Goal: Task Accomplishment & Management: Use online tool/utility

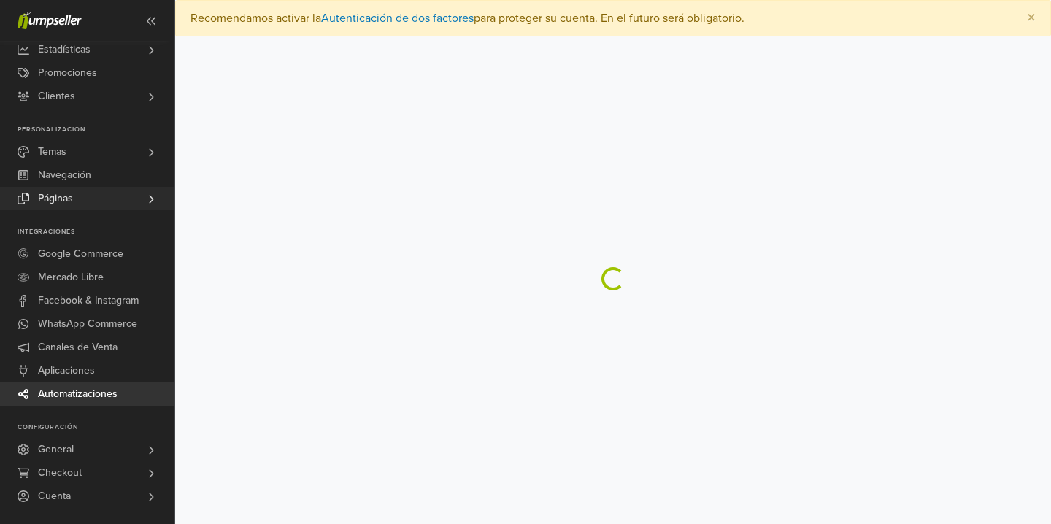
click at [80, 201] on link "Páginas" at bounding box center [87, 198] width 174 height 23
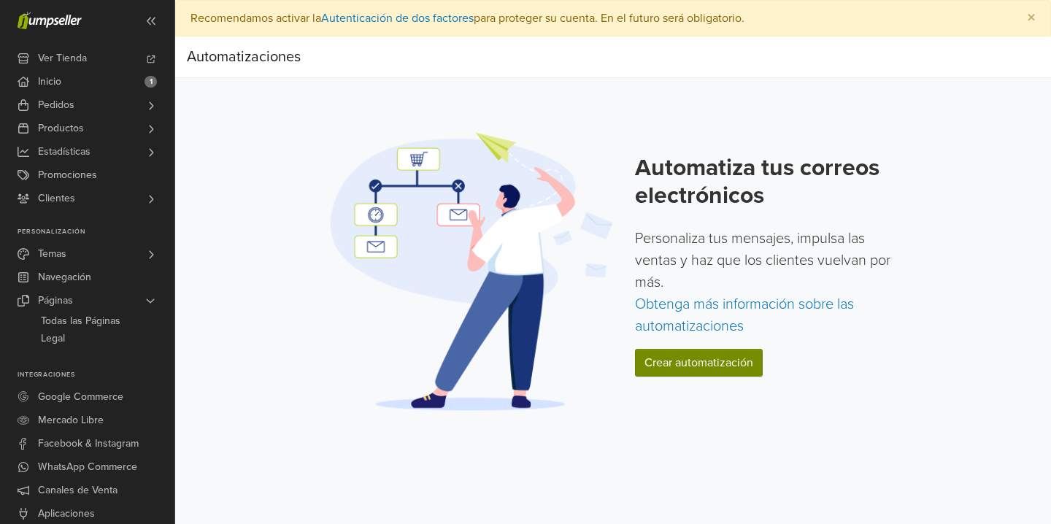
click at [711, 374] on link "Crear automatización" at bounding box center [699, 363] width 128 height 28
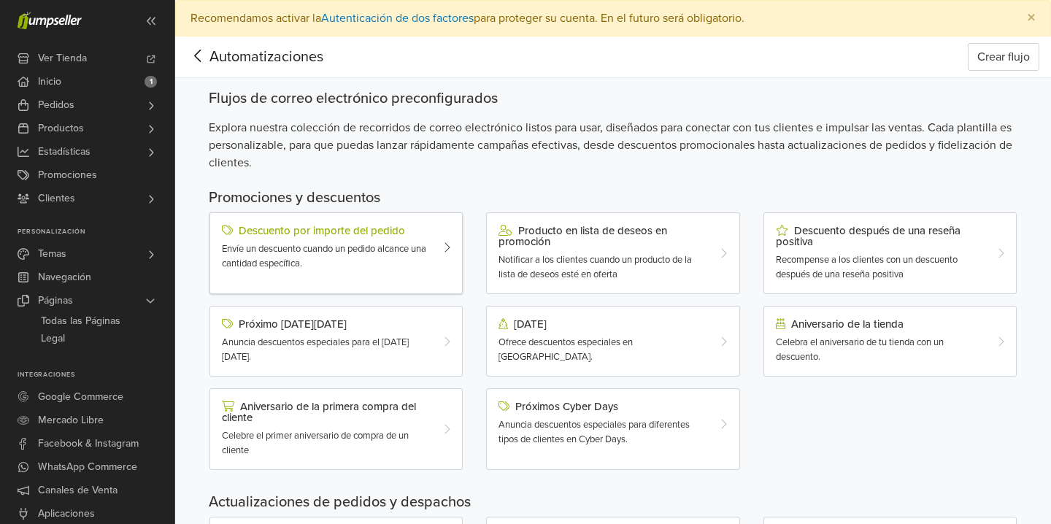
click at [442, 234] on div at bounding box center [451, 248] width 21 height 46
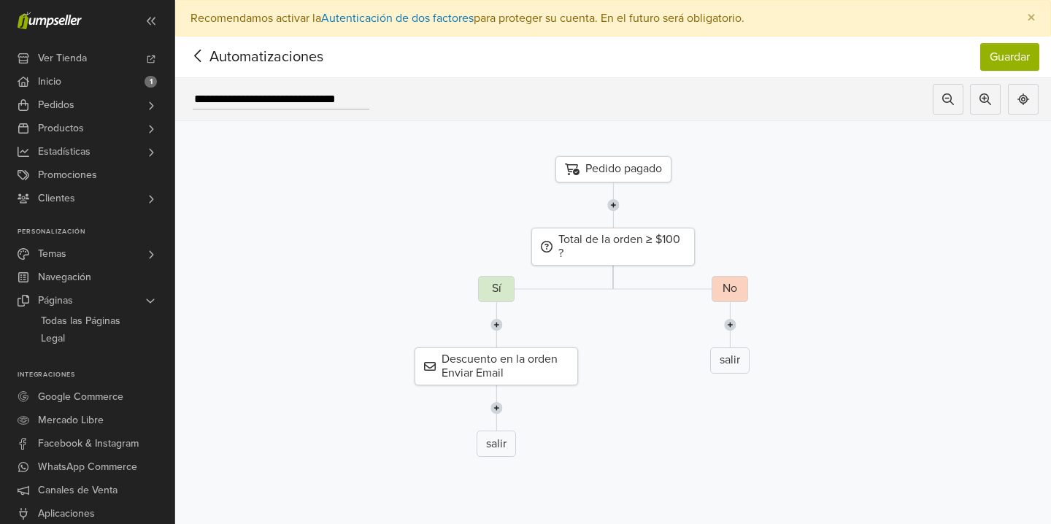
click at [187, 55] on icon at bounding box center [198, 56] width 23 height 18
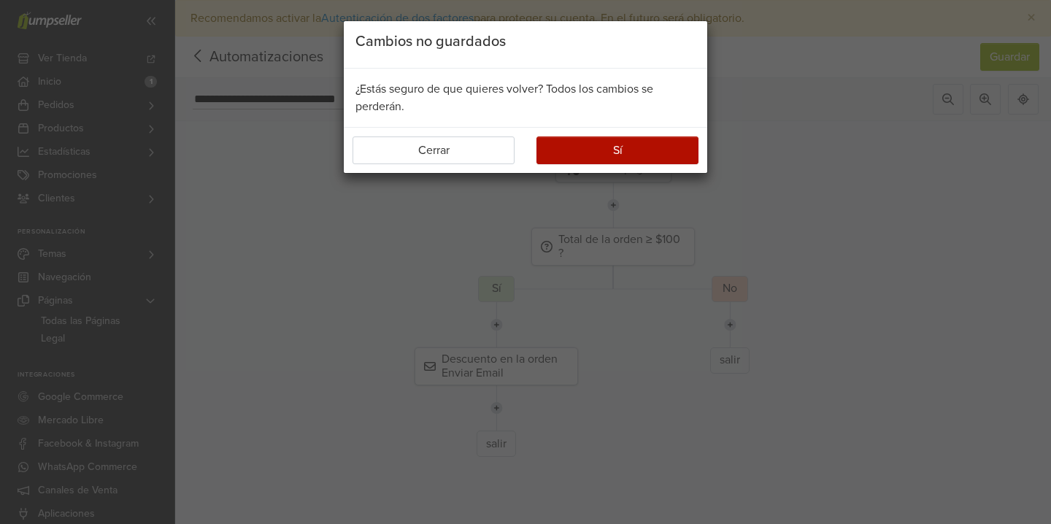
click at [124, 271] on div "Cambios no guardados ¿Estás seguro de que quieres volver? Todos los cambios se …" at bounding box center [525, 262] width 1051 height 524
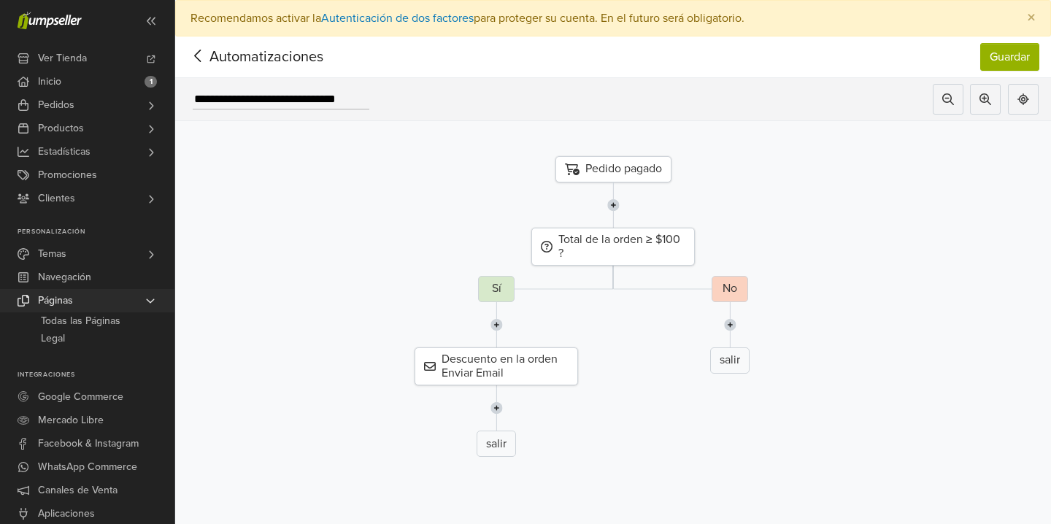
click at [107, 301] on link "Páginas" at bounding box center [87, 300] width 174 height 23
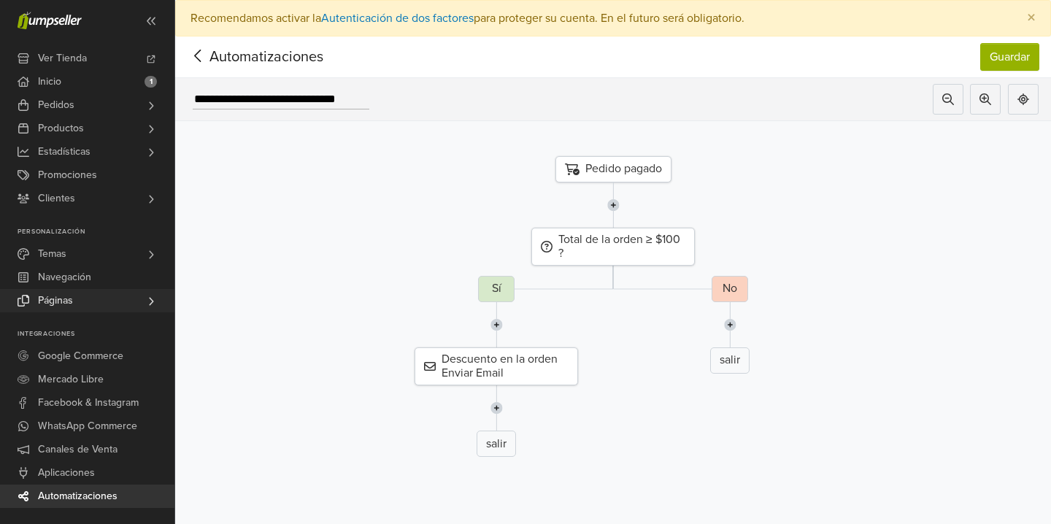
click at [107, 301] on link "Páginas" at bounding box center [87, 300] width 174 height 23
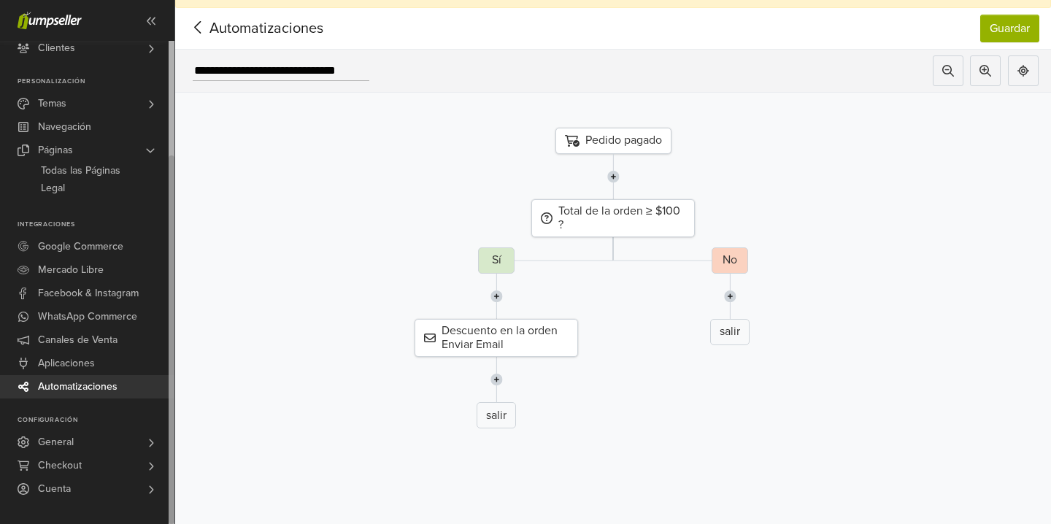
scroll to position [30, 0]
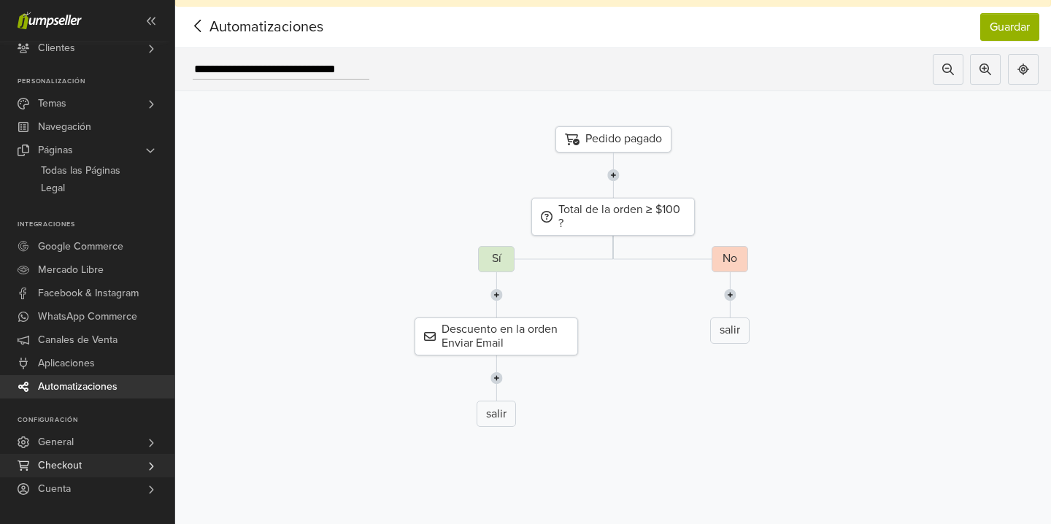
click at [78, 470] on span "Checkout" at bounding box center [60, 465] width 44 height 23
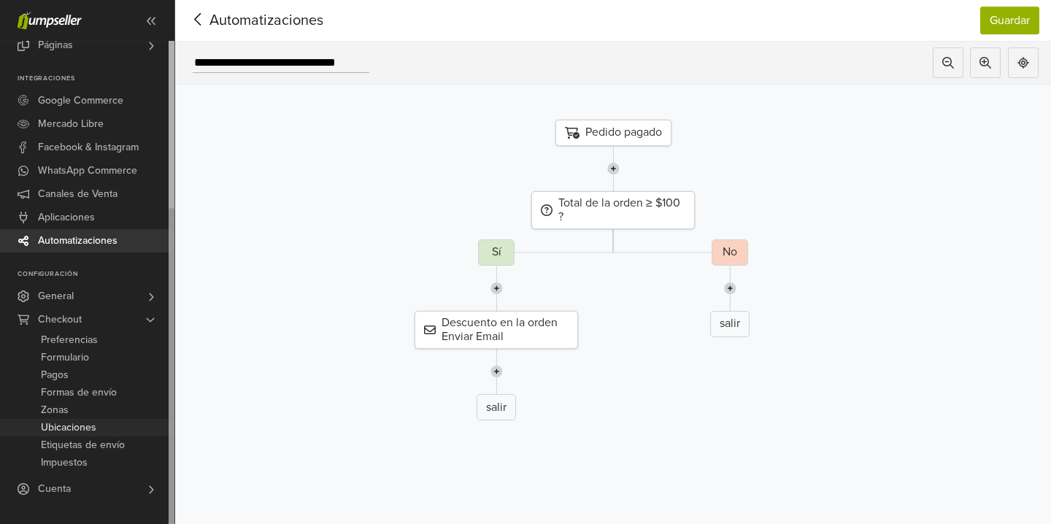
scroll to position [37, 0]
click at [72, 485] on link "Cuenta" at bounding box center [87, 488] width 174 height 23
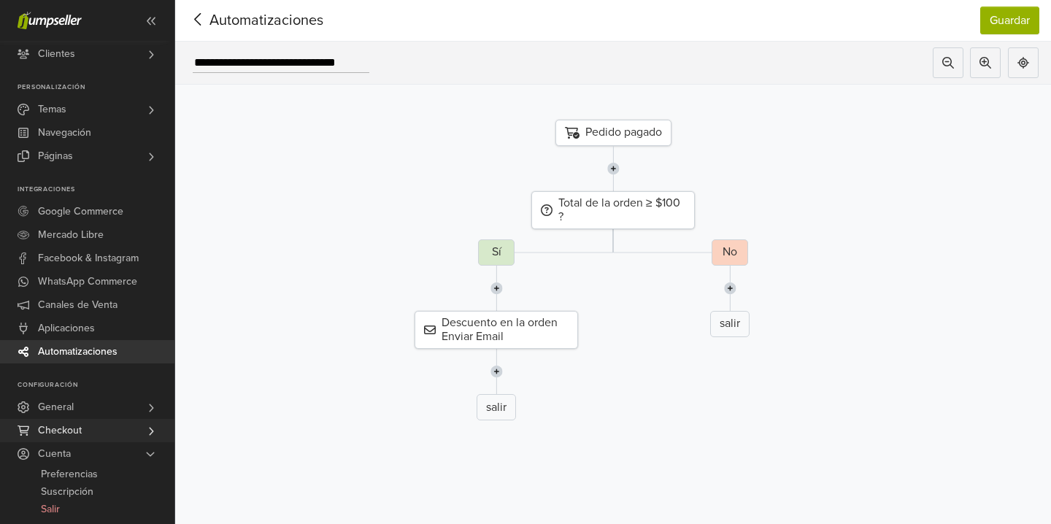
click at [80, 437] on span "Checkout" at bounding box center [60, 430] width 44 height 23
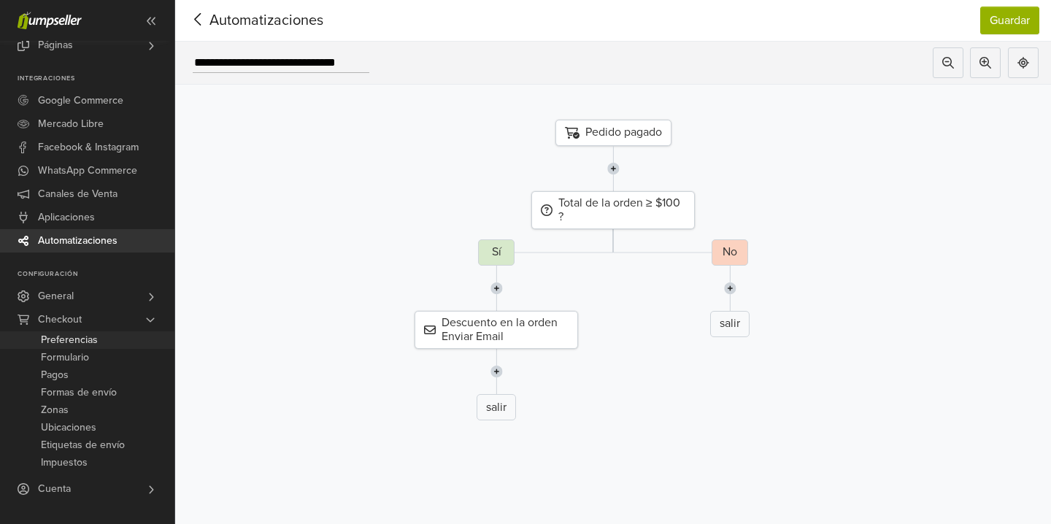
click at [88, 342] on span "Preferencias" at bounding box center [69, 340] width 57 height 18
